Goal: Task Accomplishment & Management: Manage account settings

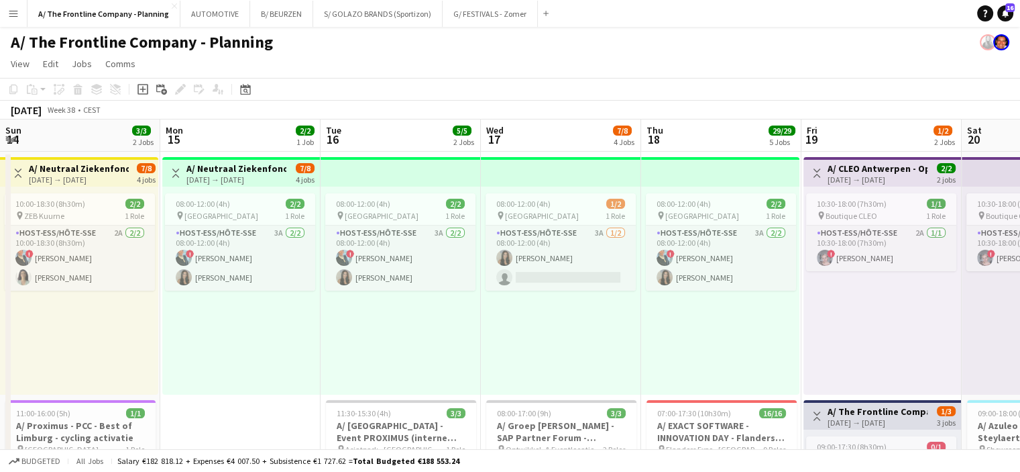
scroll to position [0, 486]
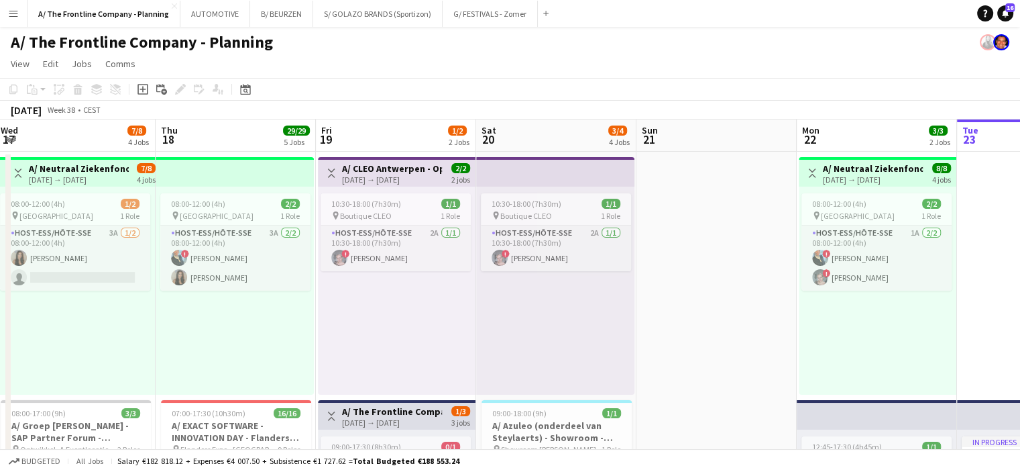
click at [20, 13] on button "Menu" at bounding box center [13, 13] width 27 height 27
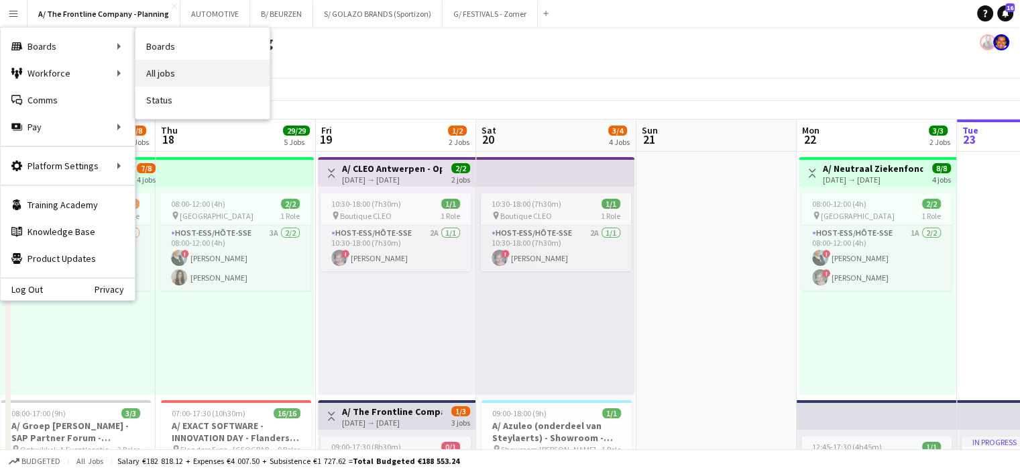
click at [158, 70] on link "All jobs" at bounding box center [203, 73] width 134 height 27
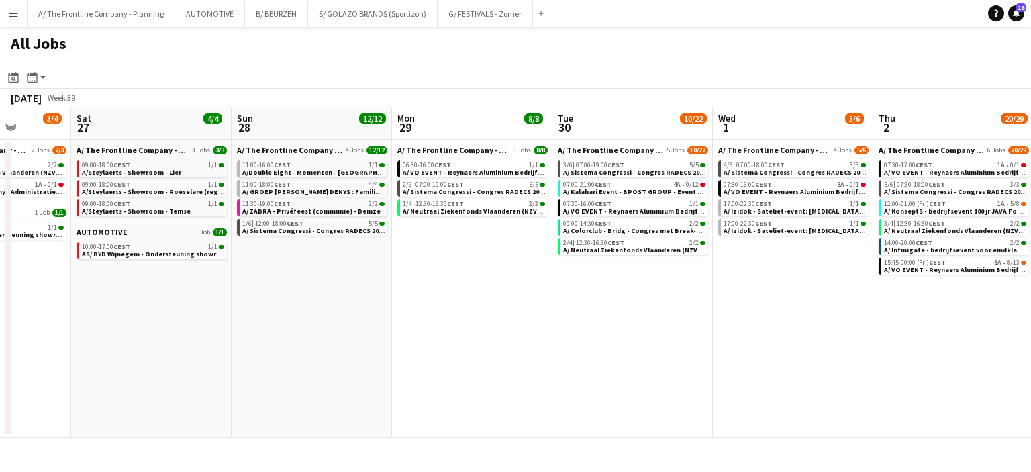
scroll to position [0, 409]
click at [607, 192] on span "A/ Kalahari Event - BPOST GROUP - Event Stakeholders" at bounding box center [653, 191] width 178 height 9
click at [317, 168] on span "A/Double Eight - Momenten - [GEOGRAPHIC_DATA]" at bounding box center [324, 172] width 163 height 9
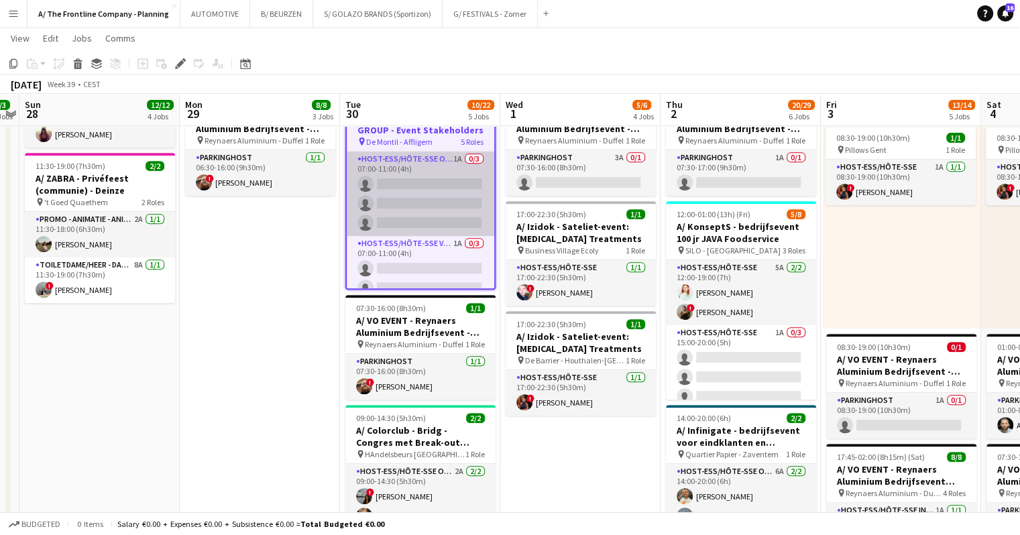
click at [407, 221] on app-card-role "Host-ess/Hôte-sse Onthaal-Accueill 1A 0/3 07:00-11:00 (4h) single-neutral-actio…" at bounding box center [421, 194] width 148 height 85
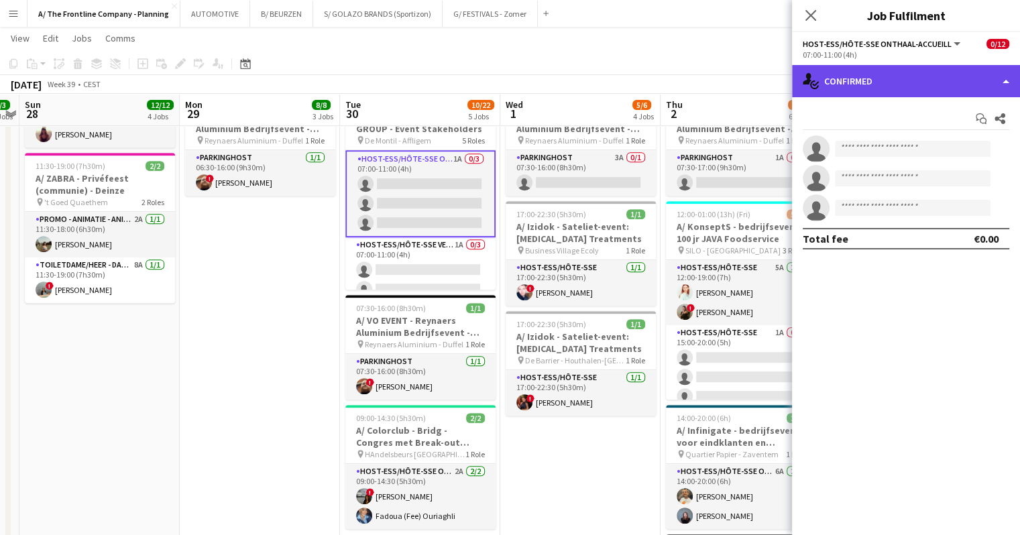
click at [898, 80] on div "single-neutral-actions-check-2 Confirmed" at bounding box center [906, 81] width 228 height 32
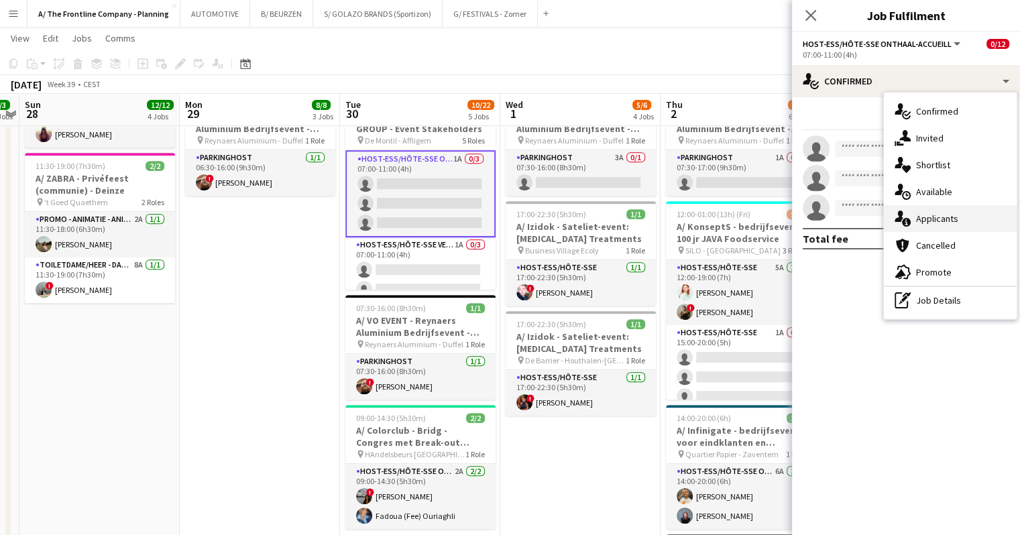
click at [941, 223] on span "Applicants" at bounding box center [937, 219] width 42 height 12
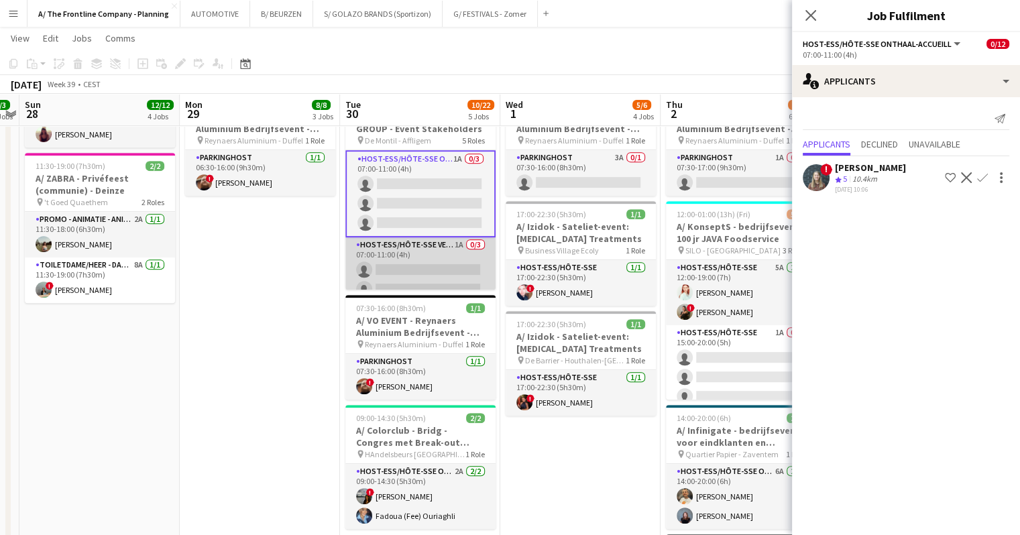
click at [399, 258] on app-card-role "Host-ess/Hôte-sse Vestiaire 1A 0/3 07:00-11:00 (4h) single-neutral-actions sing…" at bounding box center [421, 280] width 150 height 85
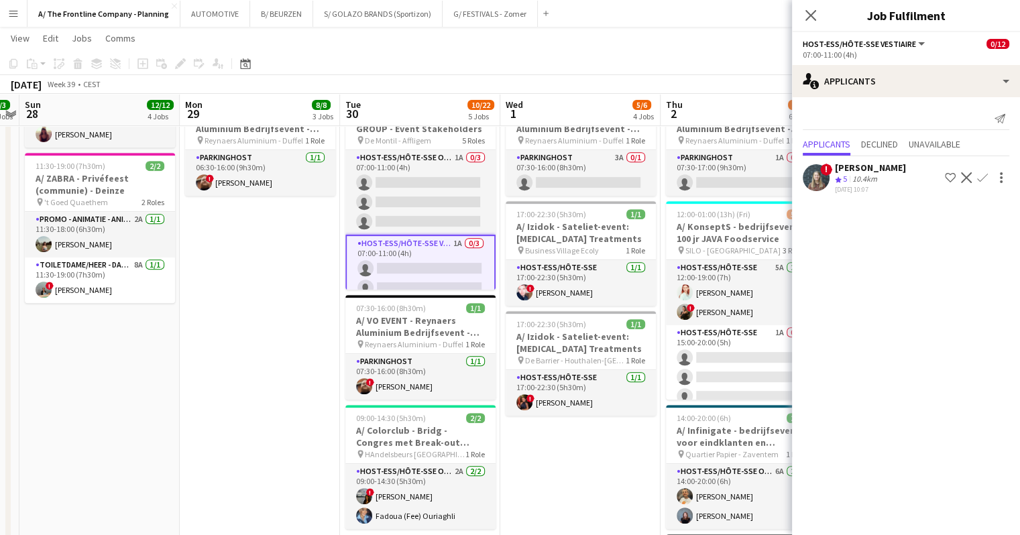
click at [982, 176] on app-icon "Confirm" at bounding box center [983, 177] width 11 height 11
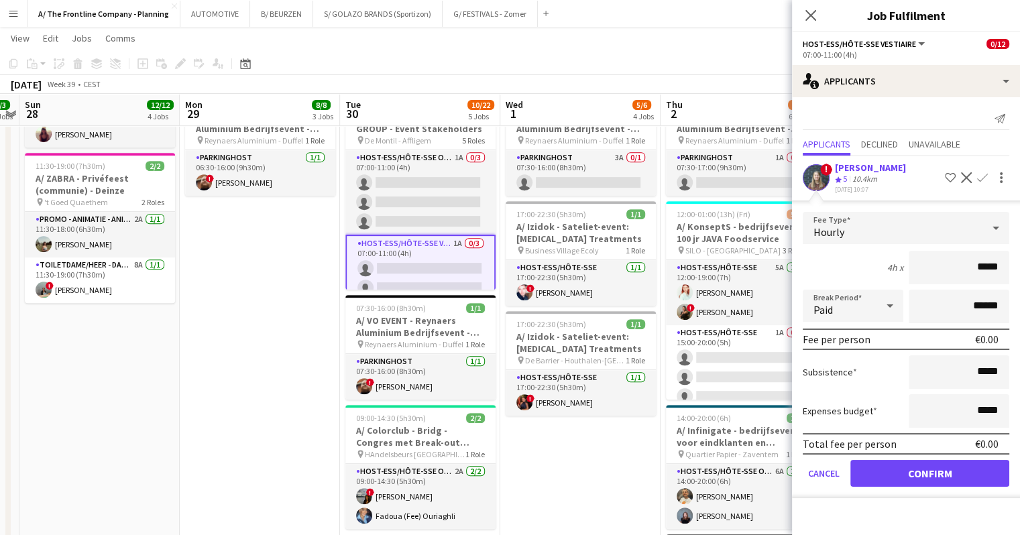
click at [289, 337] on app-date-cell "07:00-19:00 (12h) 5/5 pin Room with a ZOO 2 Roles Host-ess/Hôte-sse 2A 2/2 07:0…" at bounding box center [260, 190] width 160 height 1181
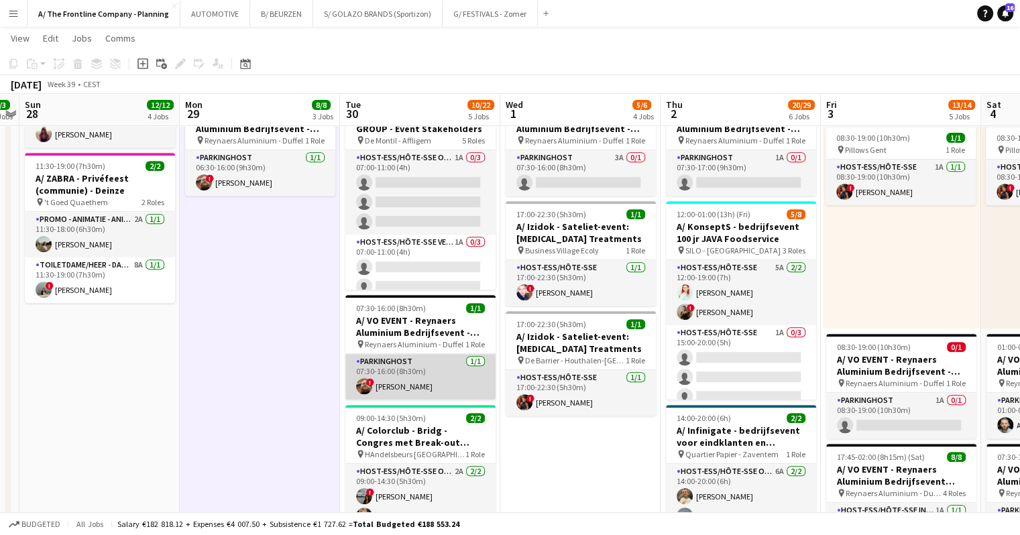
click at [389, 380] on app-card-role "Parkinghost 1/1 07:30-16:00 (8h30m) ! Driss Linsingh" at bounding box center [421, 377] width 150 height 46
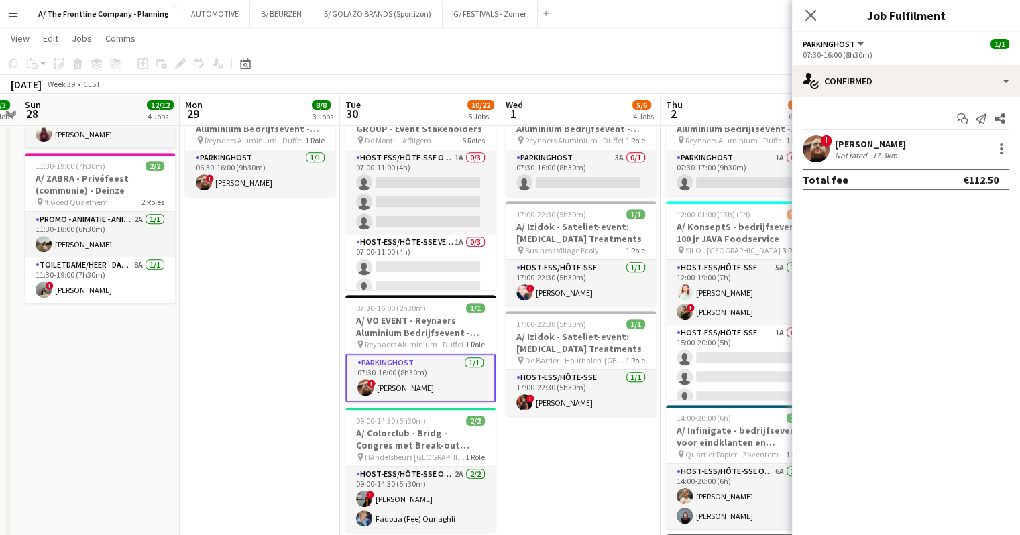
click at [888, 138] on div "[PERSON_NAME]" at bounding box center [870, 144] width 71 height 12
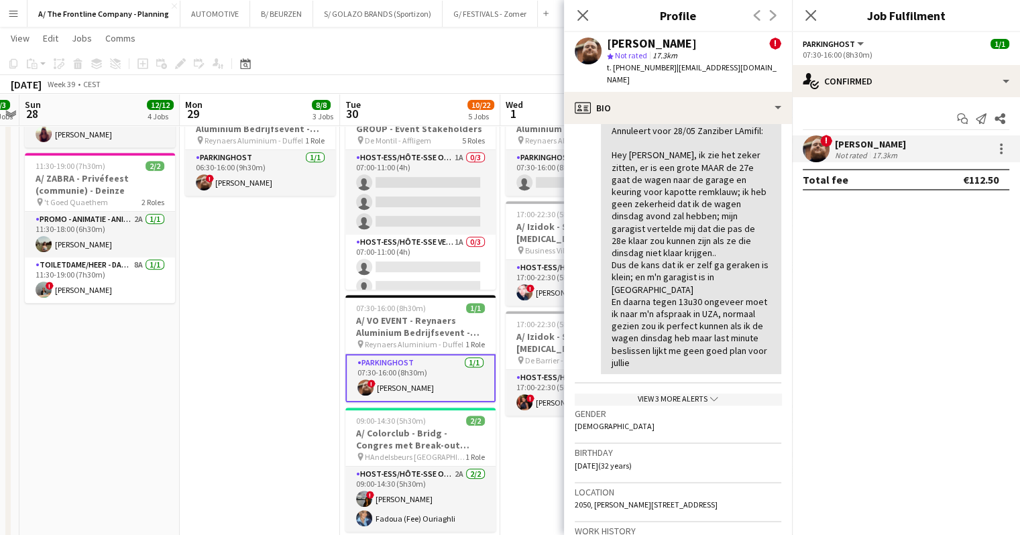
scroll to position [558, 0]
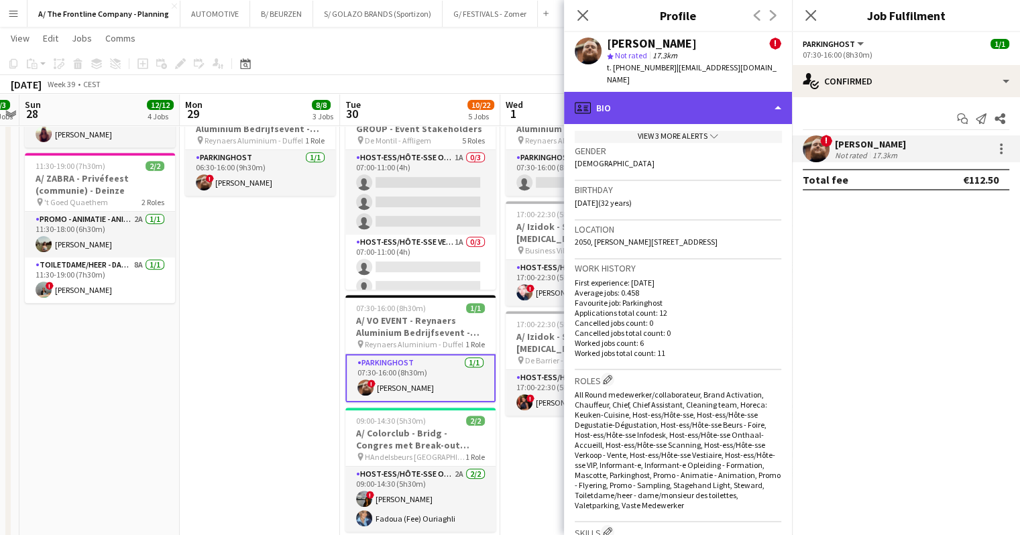
click at [700, 98] on div "profile Bio" at bounding box center [678, 108] width 228 height 32
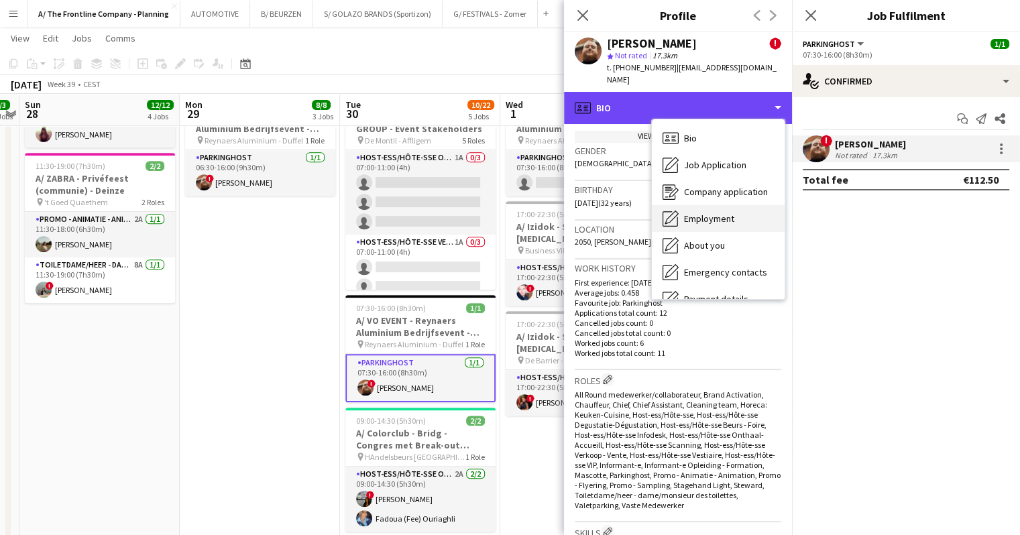
scroll to position [126, 0]
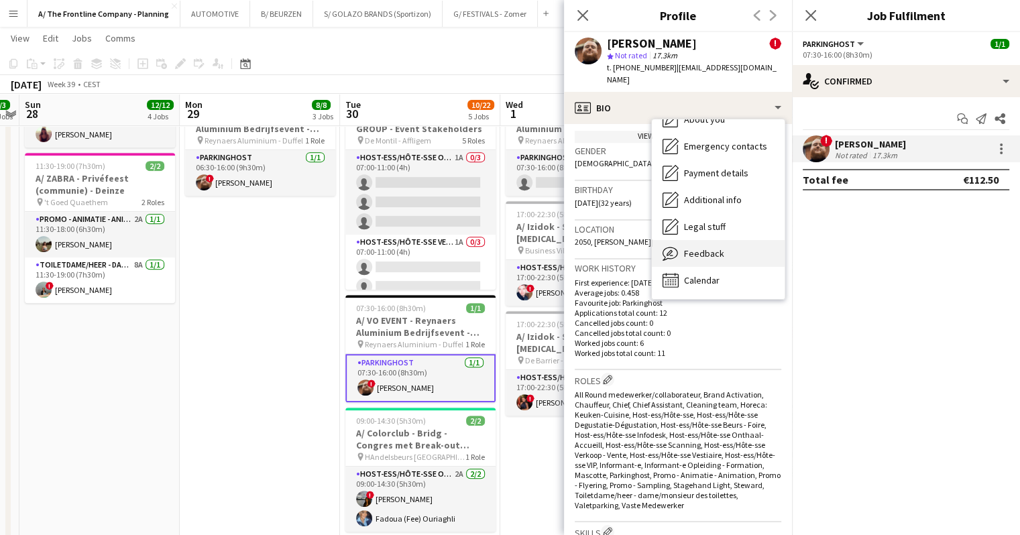
click at [707, 248] on span "Feedback" at bounding box center [704, 254] width 40 height 12
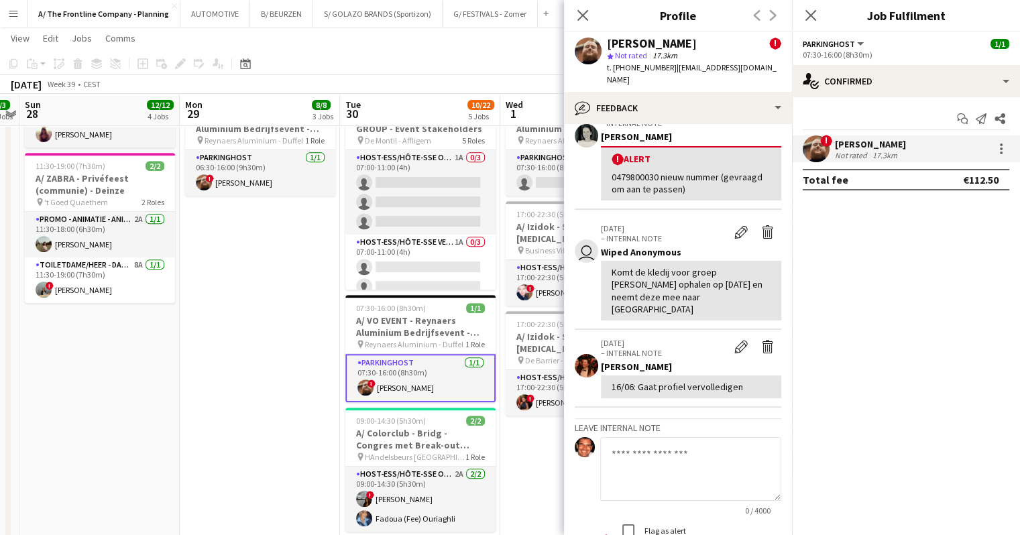
scroll to position [827, 0]
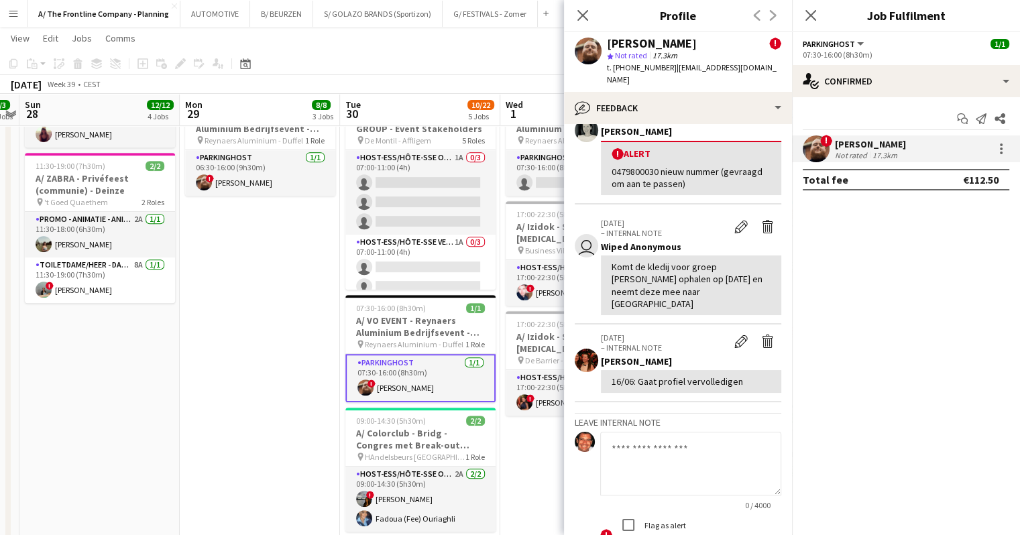
click at [289, 278] on app-date-cell "07:00-19:00 (12h) 5/5 pin Room with a ZOO 2 Roles Host-ess/Hôte-sse 2A 2/2 07:0…" at bounding box center [260, 190] width 160 height 1181
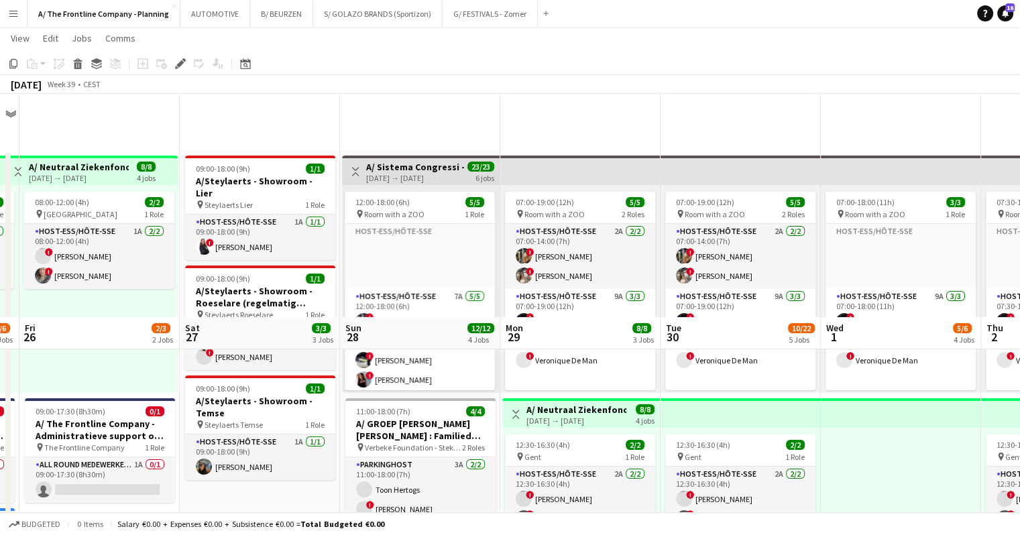
scroll to position [262, 0]
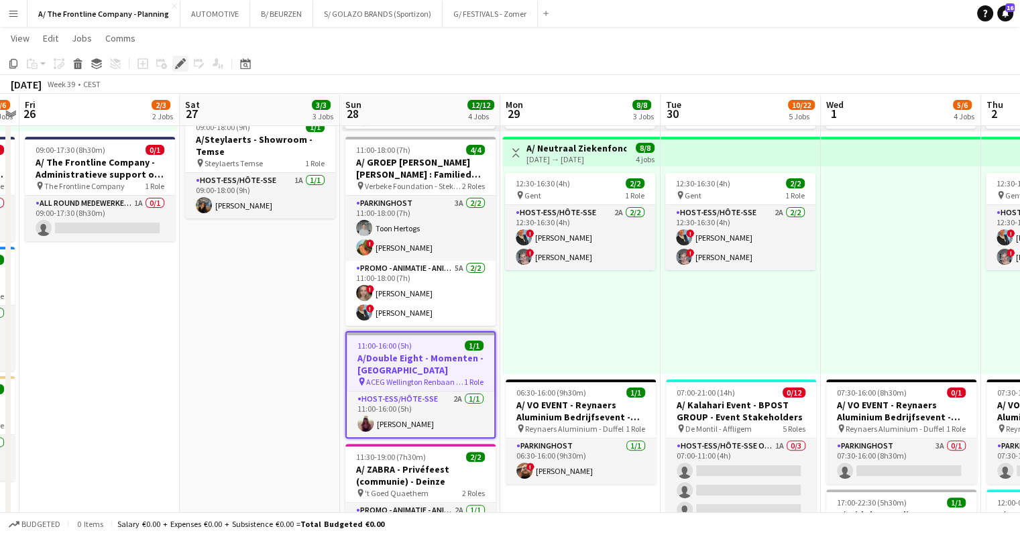
click at [179, 64] on icon at bounding box center [179, 63] width 7 height 7
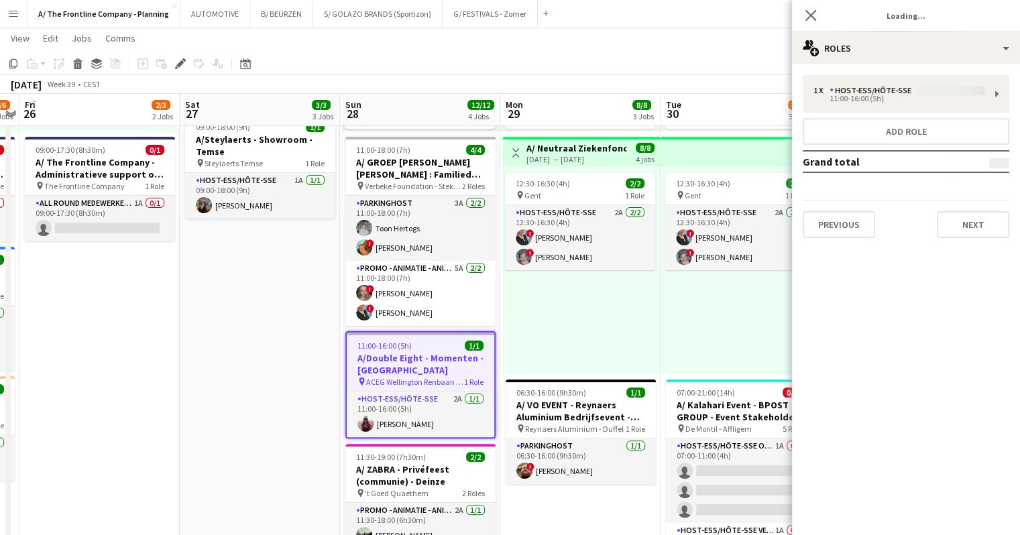
type input "**********"
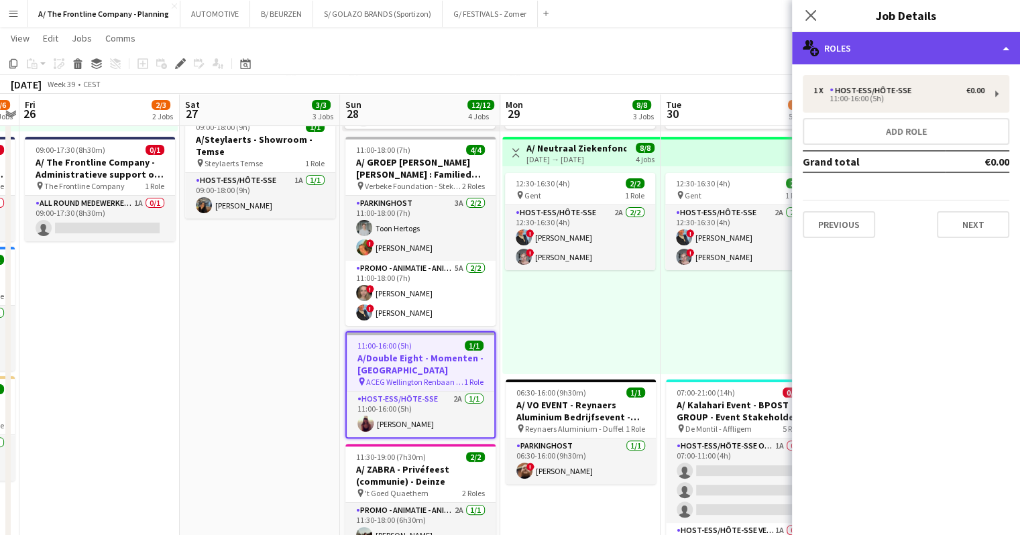
click at [875, 46] on div "multiple-users-add Roles" at bounding box center [906, 48] width 228 height 32
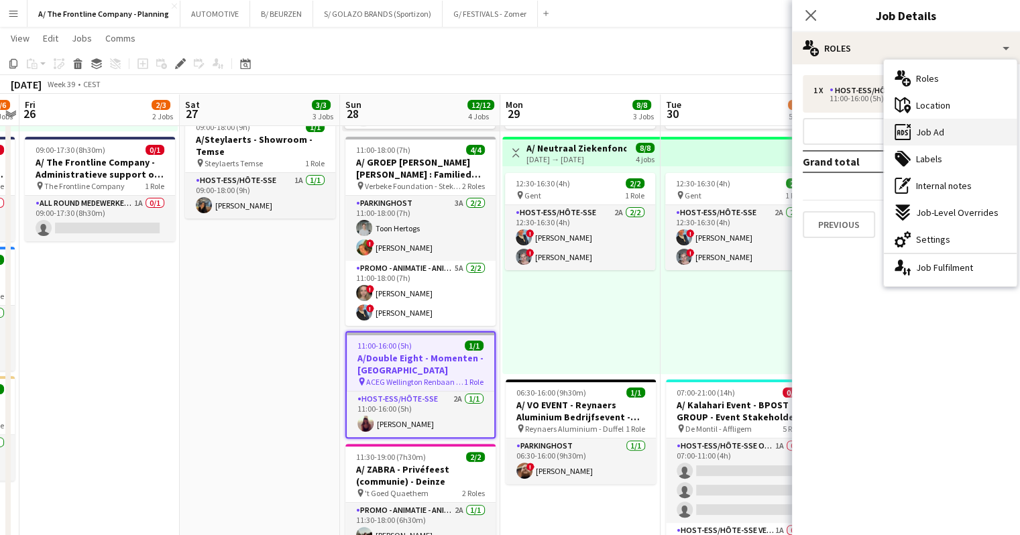
click at [934, 132] on span "Job Ad" at bounding box center [930, 132] width 28 height 12
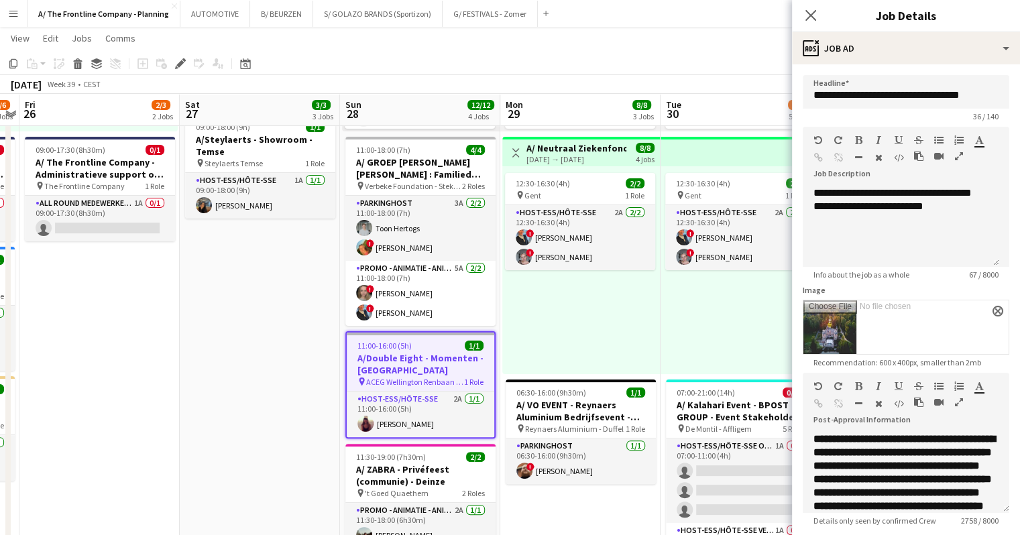
click at [958, 405] on icon "button" at bounding box center [959, 402] width 8 height 9
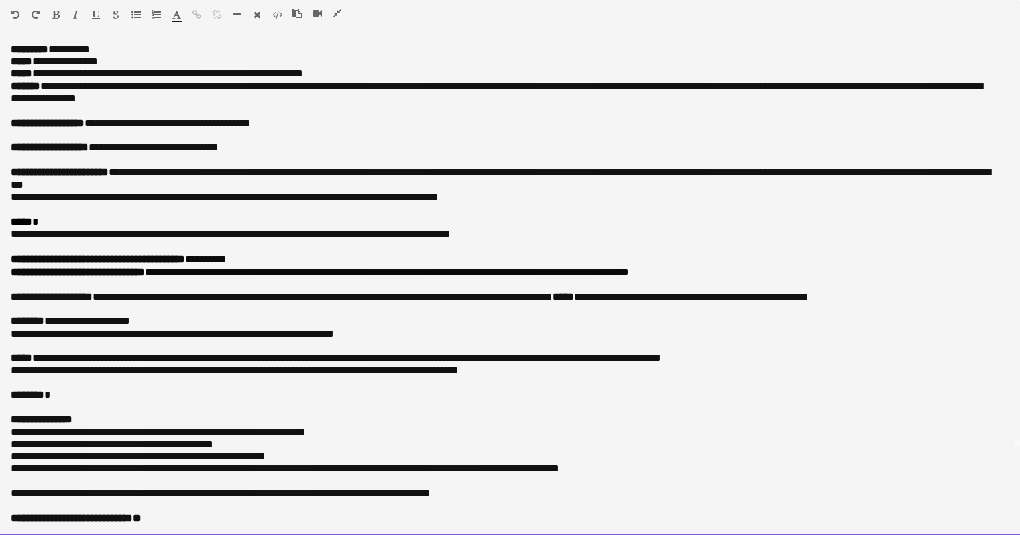
scroll to position [0, 0]
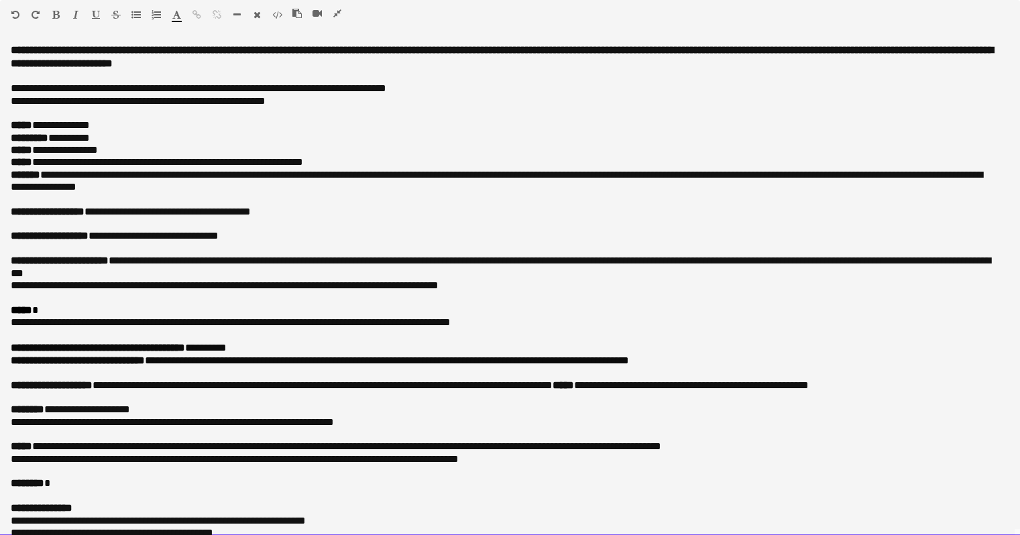
click at [859, 32] on div "default Heading 1 Heading 2 Heading 3 Heading 4 Heading 5 Heading 6 Heading 7 P…" at bounding box center [510, 17] width 1020 height 34
click at [333, 11] on icon "button" at bounding box center [337, 13] width 8 height 9
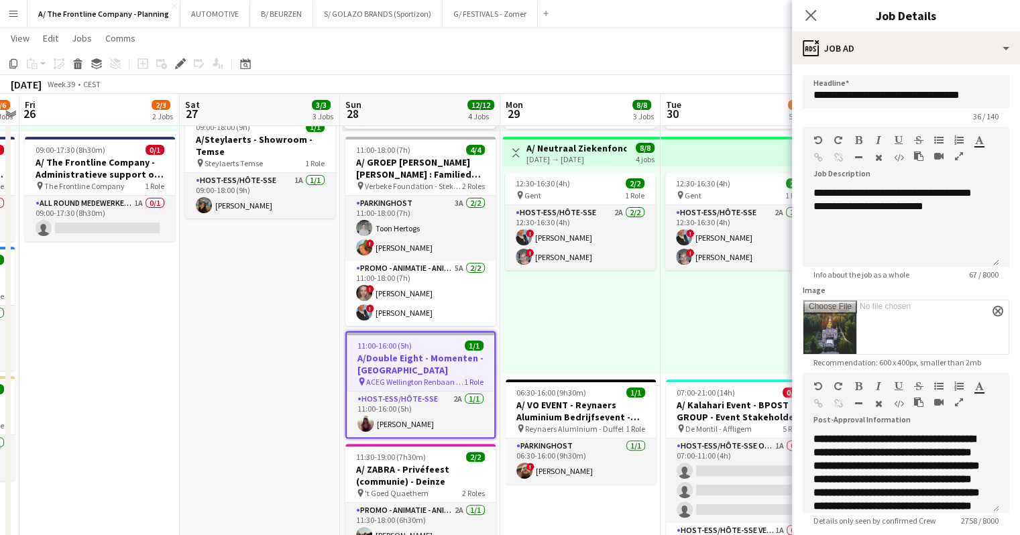
click at [15, 15] on app-icon "Menu" at bounding box center [13, 13] width 11 height 11
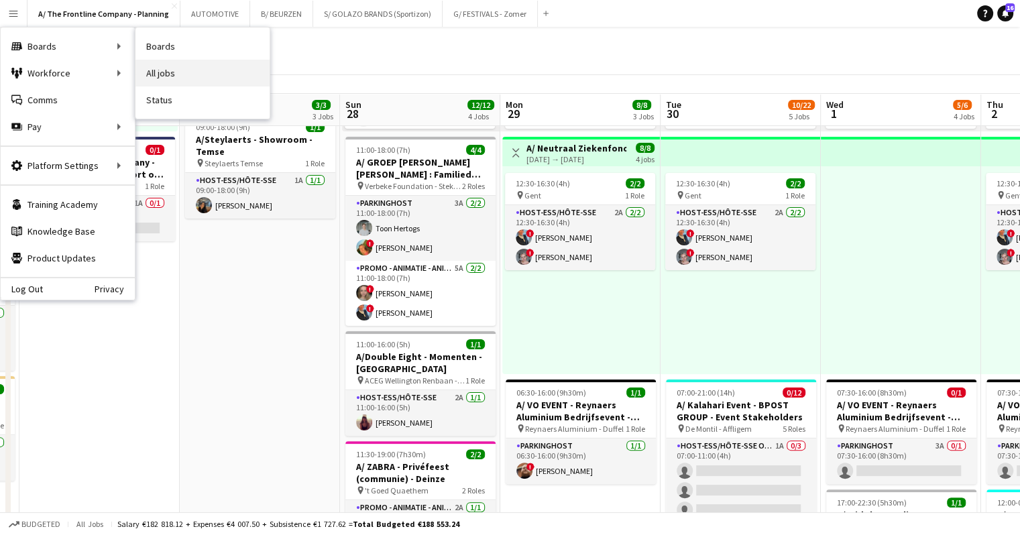
click at [172, 74] on link "All jobs" at bounding box center [203, 73] width 134 height 27
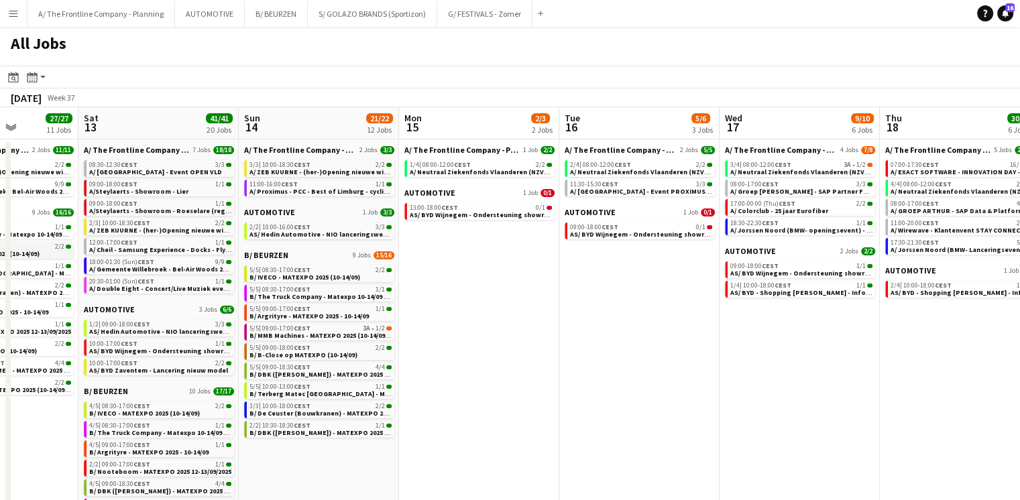
scroll to position [0, 401]
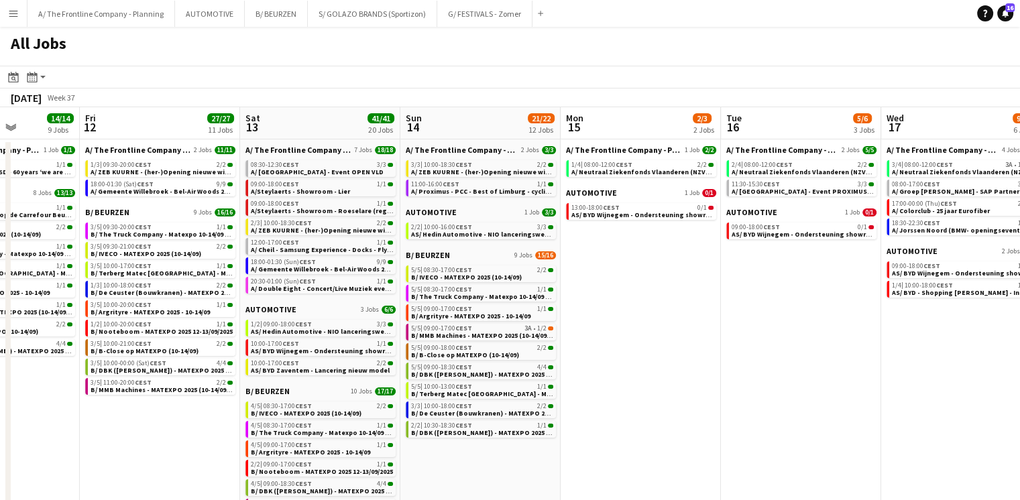
click at [222, 66] on app-toolbar "Date picker [DATE] [DATE] [DATE] M [DATE] T [DATE] W [DATE] T [DATE] F [DATE] S…" at bounding box center [510, 77] width 1020 height 23
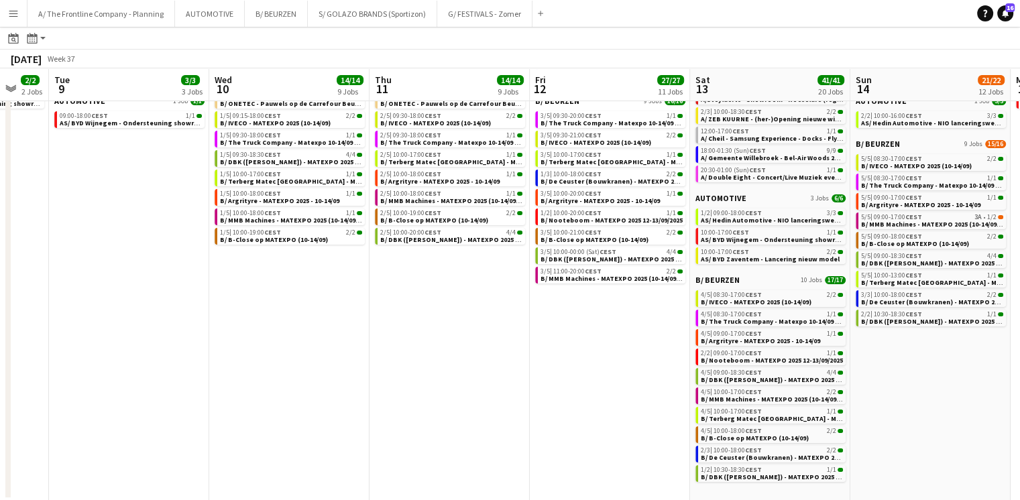
scroll to position [0, 271]
